Goal: Information Seeking & Learning: Learn about a topic

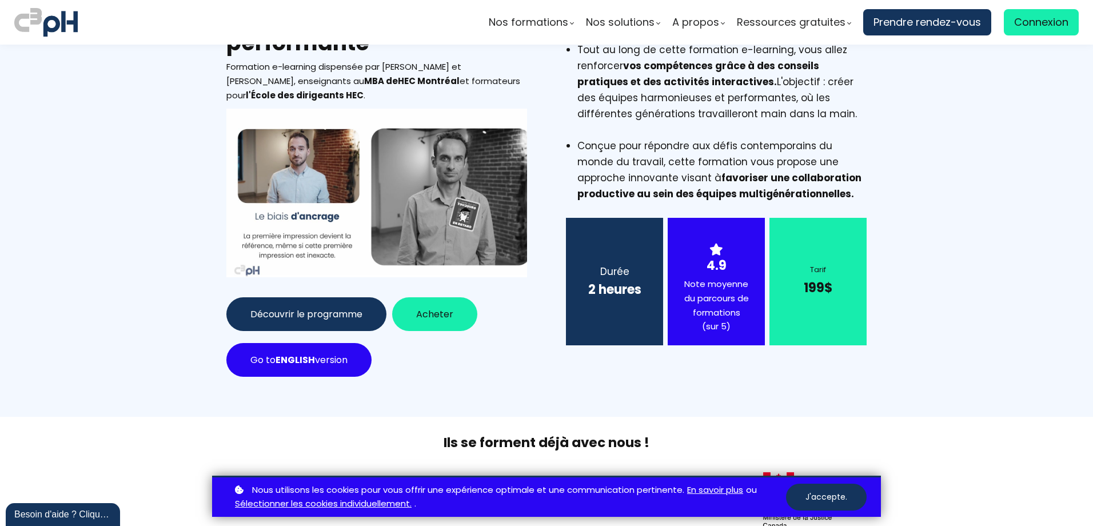
scroll to position [143, 0]
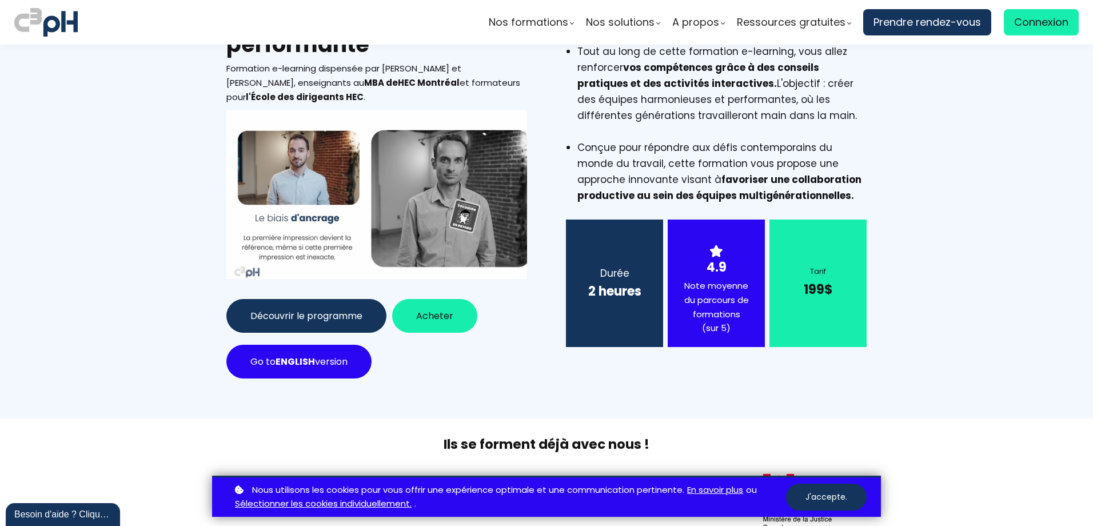
click at [609, 304] on div "Durée 2 heures" at bounding box center [614, 284] width 97 height 128
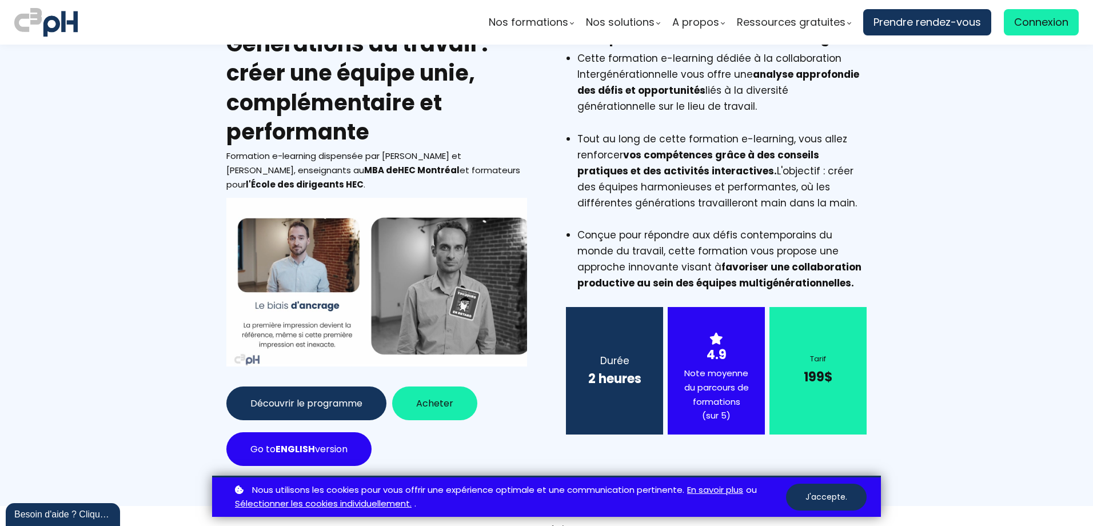
scroll to position [56, 0]
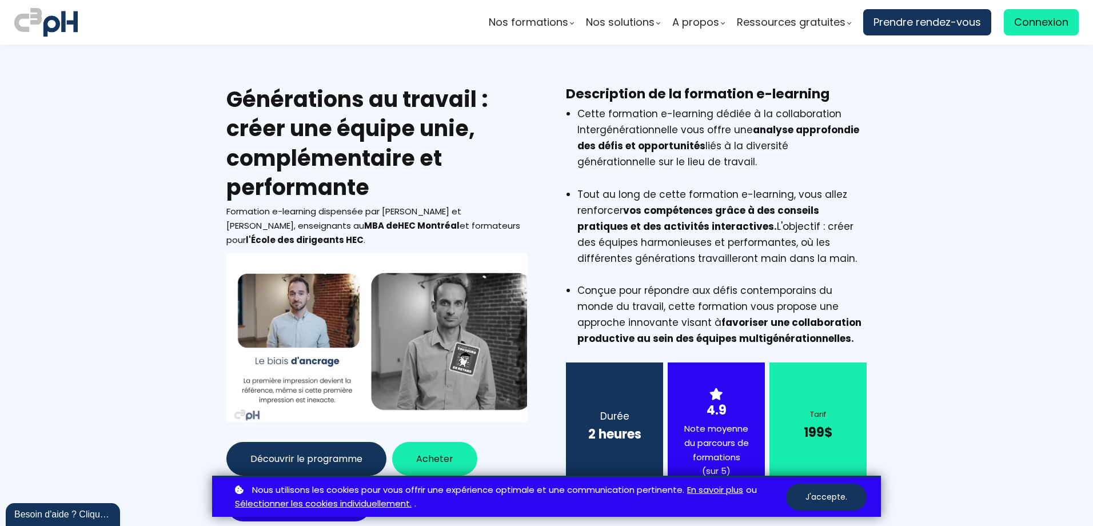
scroll to position [56, 0]
